Goal: Book appointment/travel/reservation

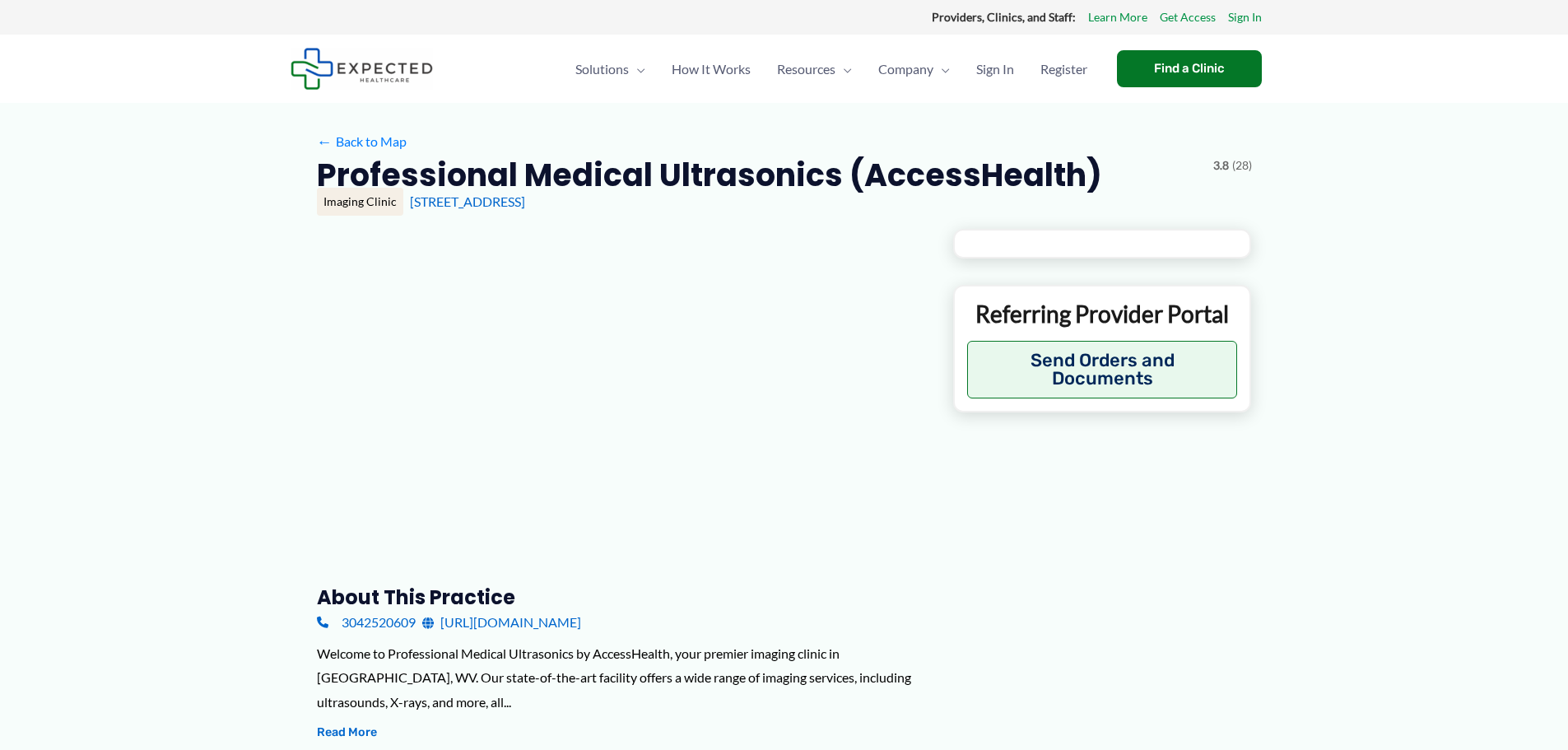
type input "**********"
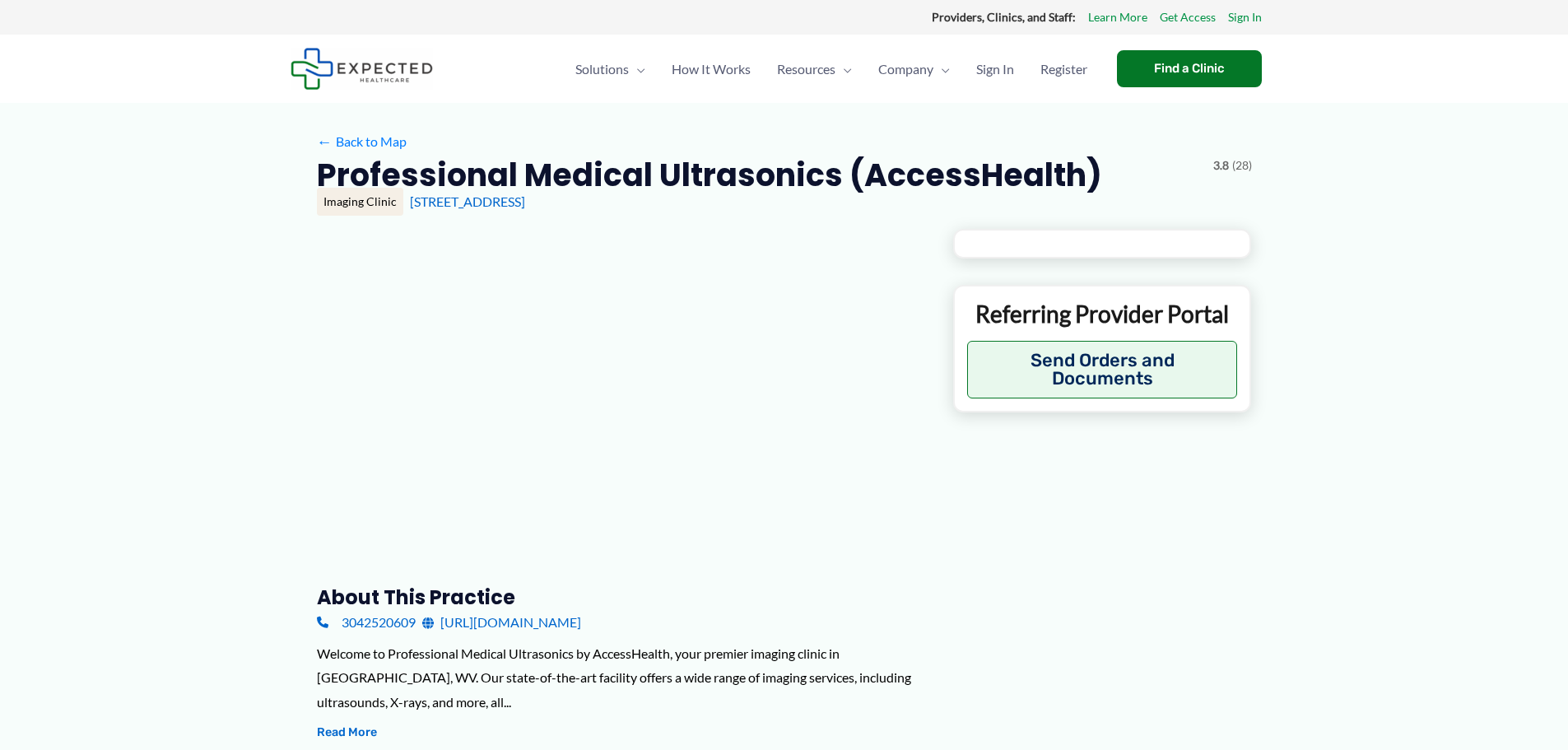
type input "**********"
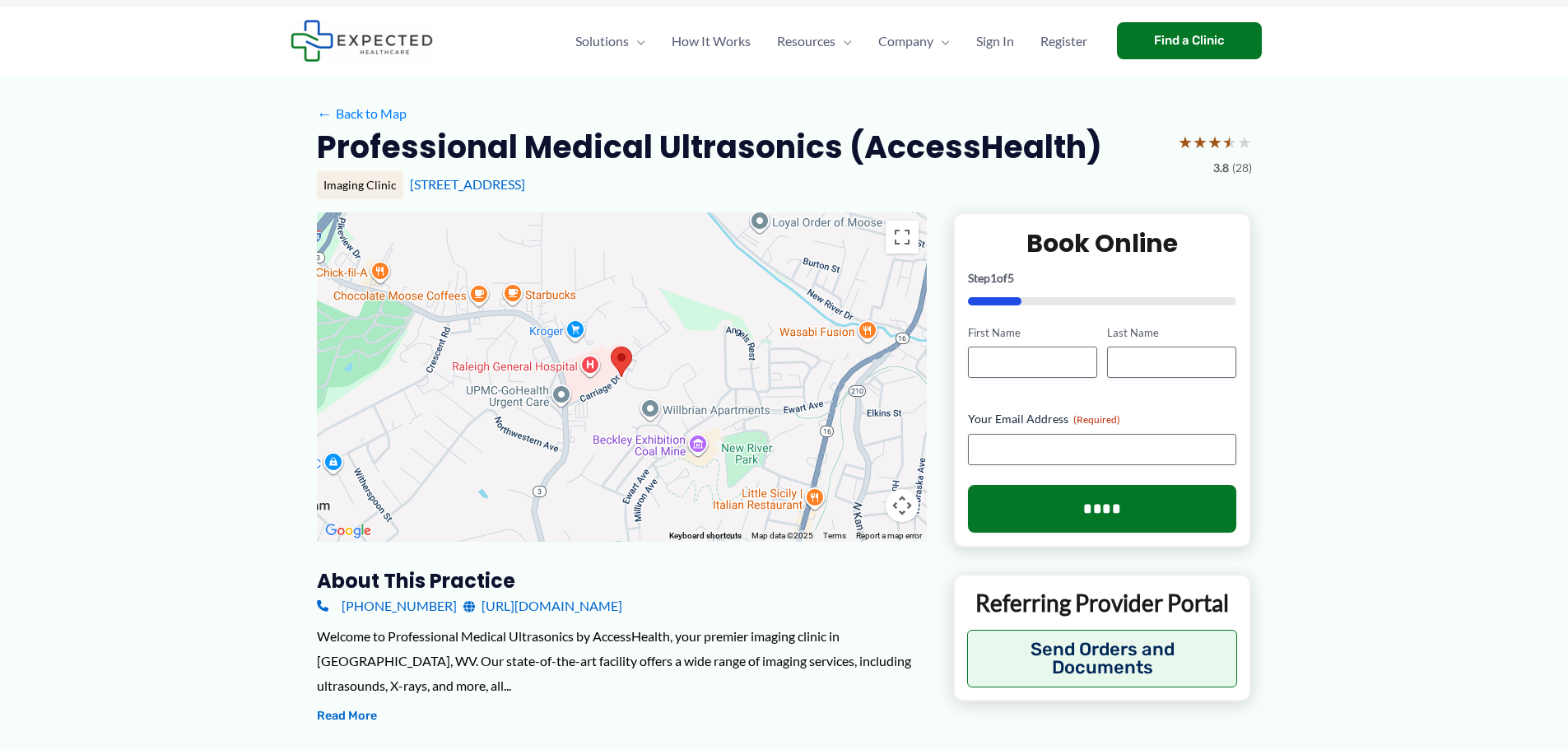
scroll to position [20, 0]
